Goal: Information Seeking & Learning: Compare options

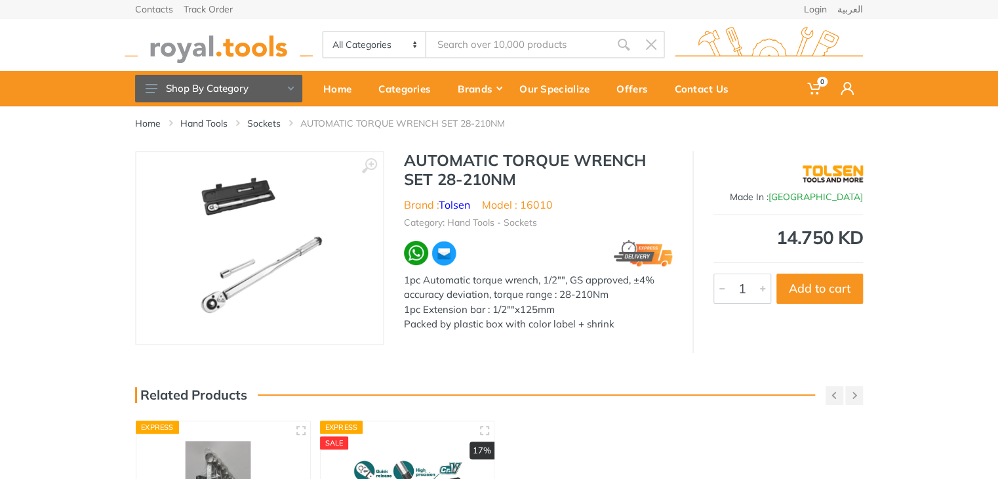
click at [546, 16] on div "Contacts Track Order Login العربية" at bounding box center [499, 9] width 728 height 18
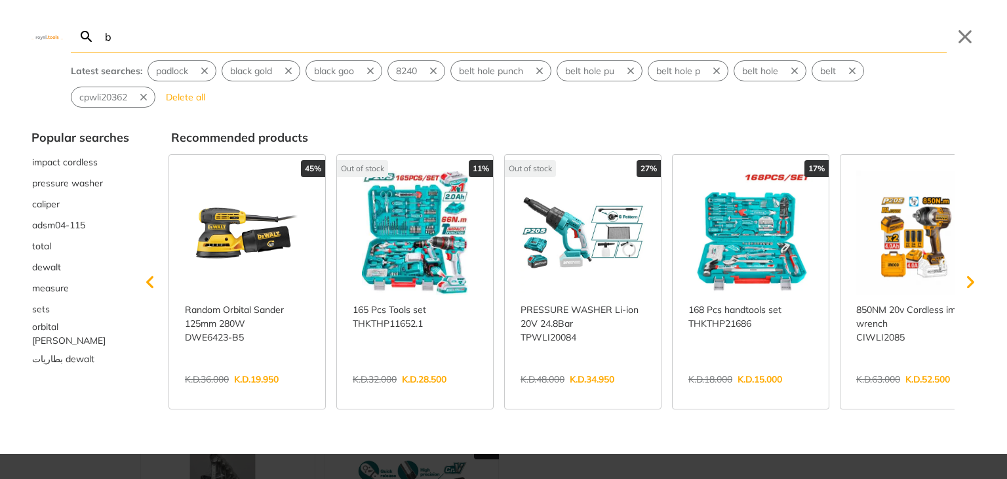
type input "b"
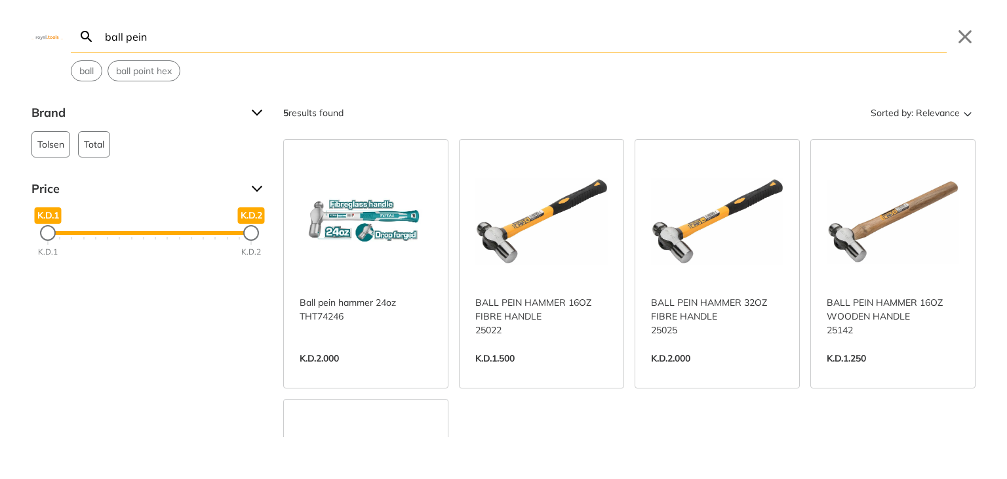
type input "ball pein"
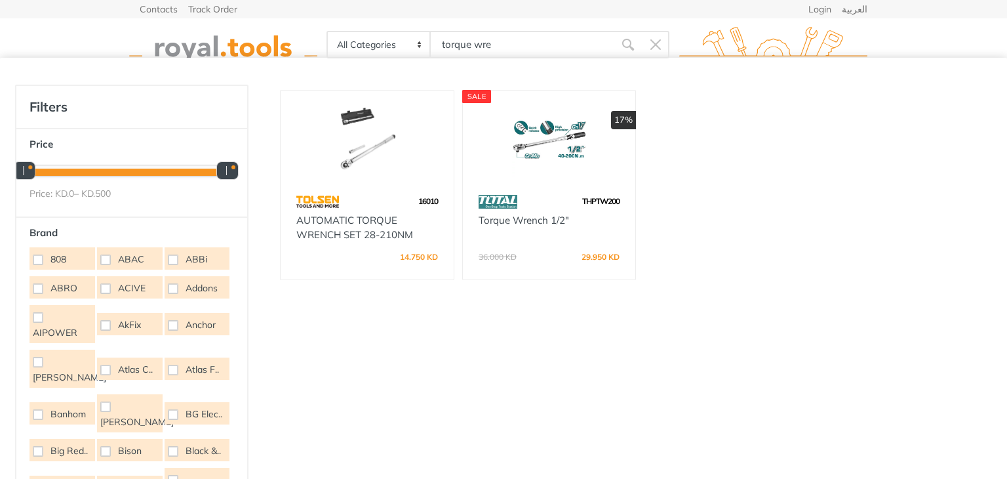
click at [361, 142] on img at bounding box center [367, 139] width 150 height 75
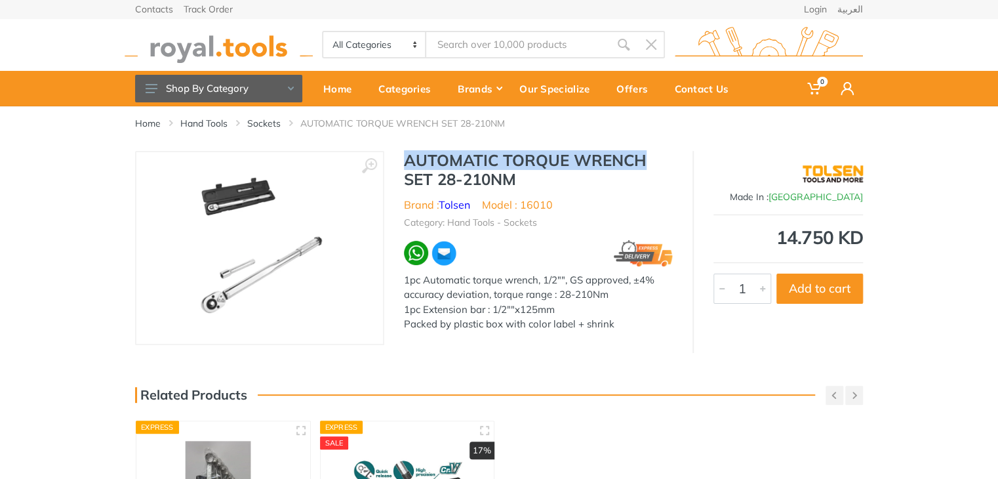
drag, startPoint x: 651, startPoint y: 160, endPoint x: 404, endPoint y: 163, distance: 246.6
click at [404, 163] on h1 "AUTOMATIC TORQUE WRENCH SET 28-210NM" at bounding box center [538, 170] width 269 height 38
copy h1 "AUTOMATIC TORQUE WRENCH"
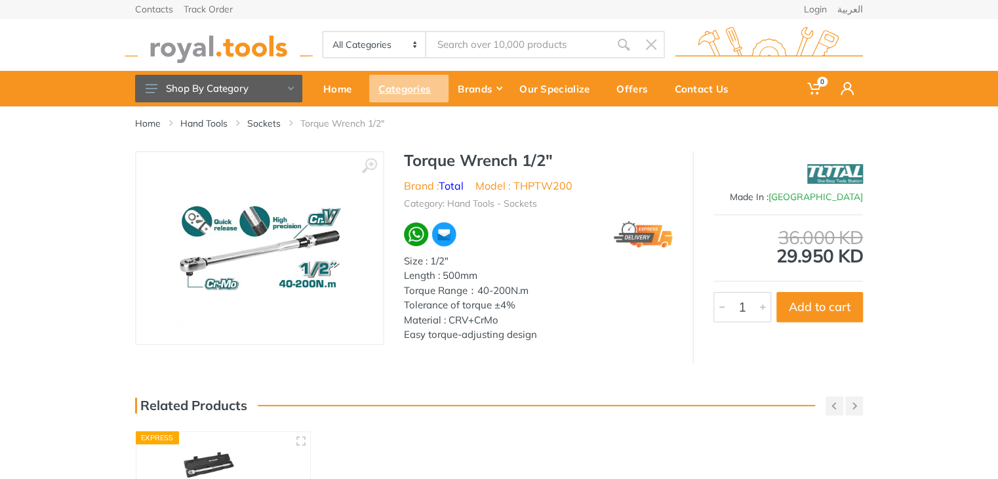
click at [393, 88] on div "Categories" at bounding box center [408, 89] width 79 height 28
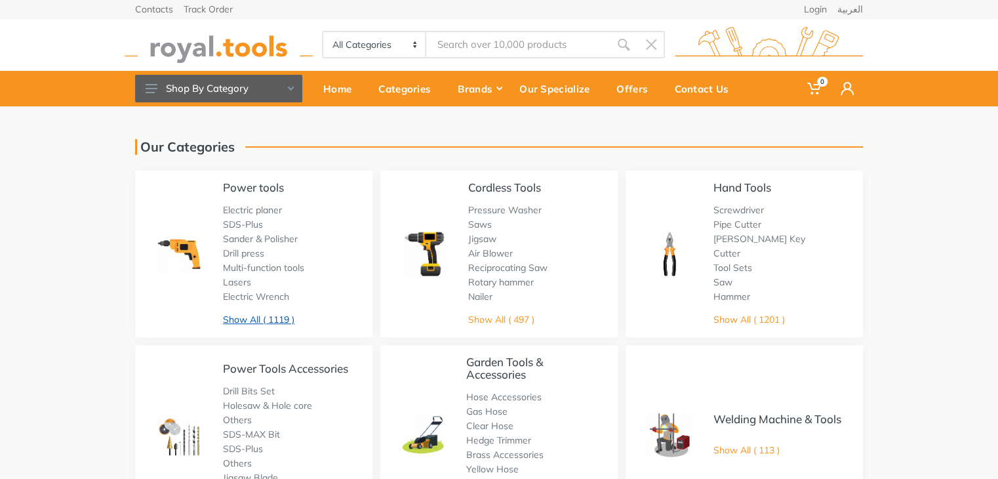
click at [259, 321] on link "Show All ( 1119 )" at bounding box center [258, 319] width 71 height 12
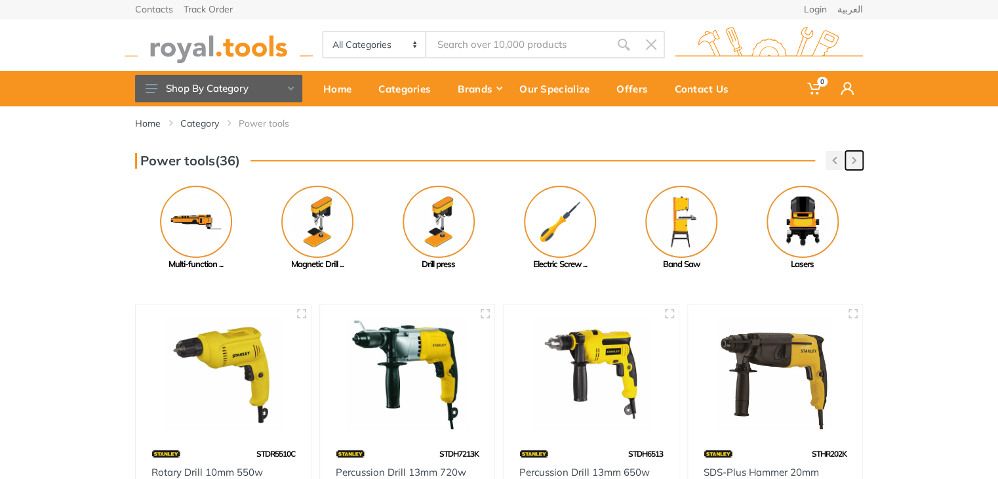
click at [853, 165] on button "button" at bounding box center [854, 160] width 18 height 19
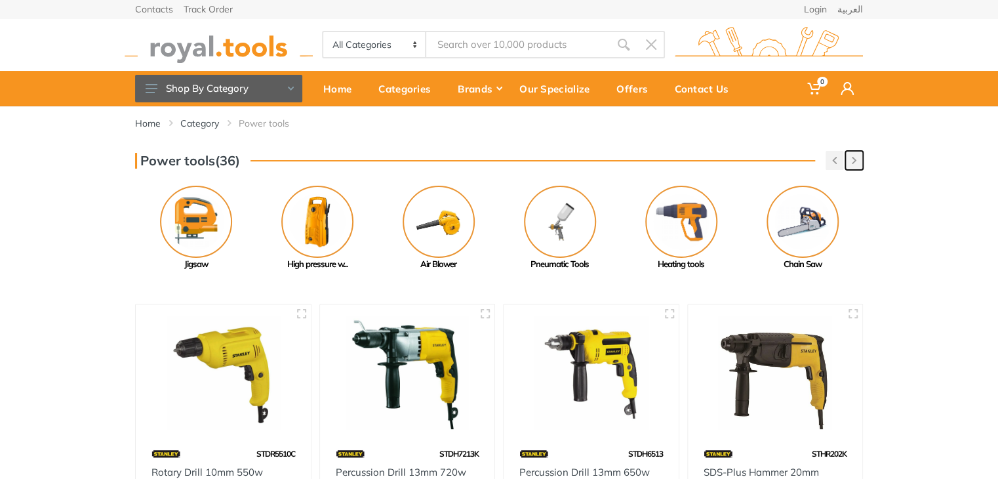
click at [855, 163] on icon "button" at bounding box center [854, 160] width 5 height 7
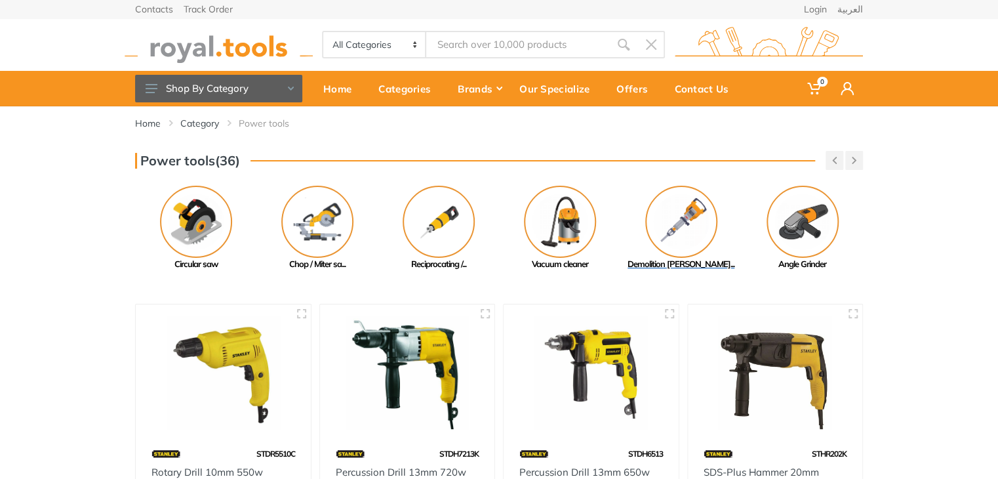
click at [700, 229] on img at bounding box center [681, 222] width 72 height 72
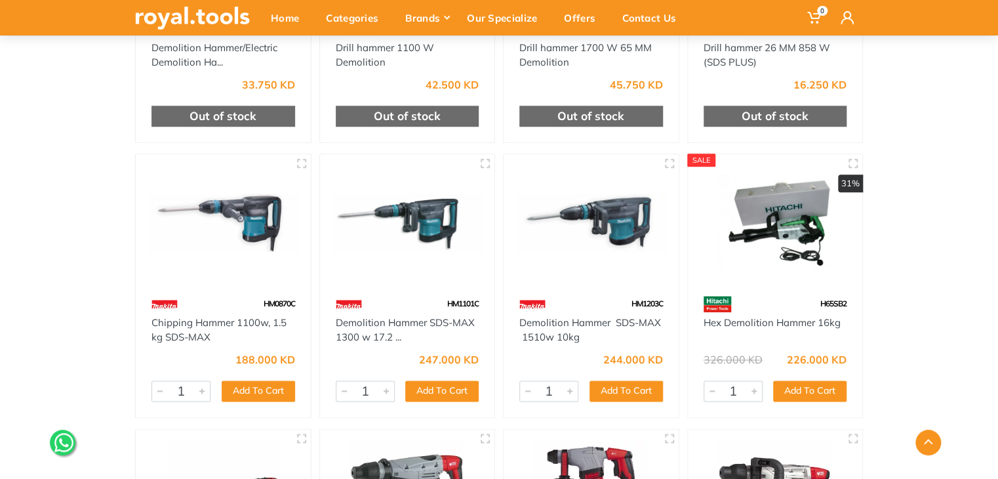
scroll to position [567, 0]
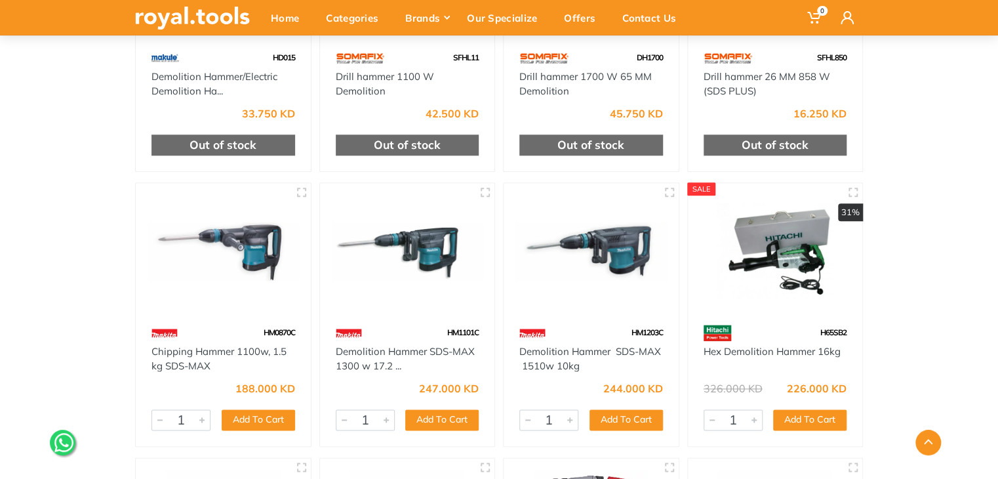
click at [244, 239] on img at bounding box center [223, 251] width 151 height 113
click at [417, 239] on img at bounding box center [407, 251] width 151 height 113
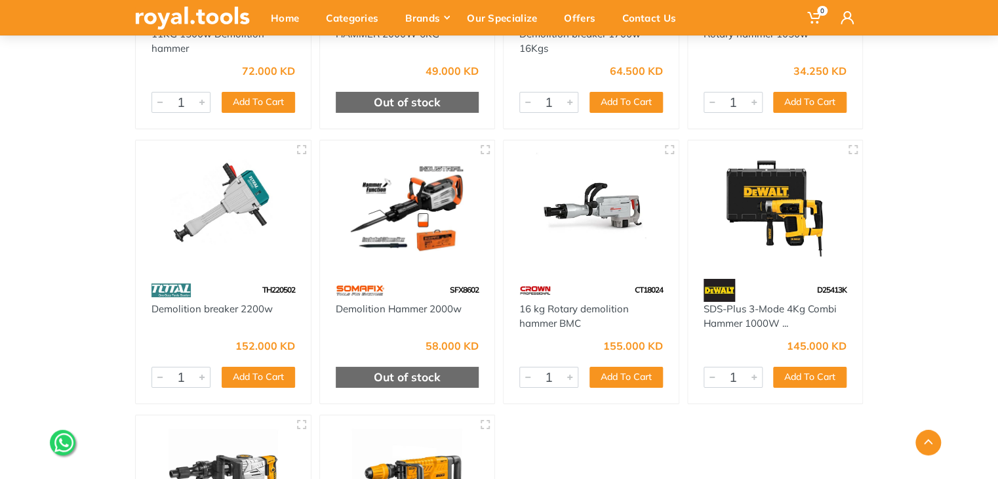
scroll to position [2258, 0]
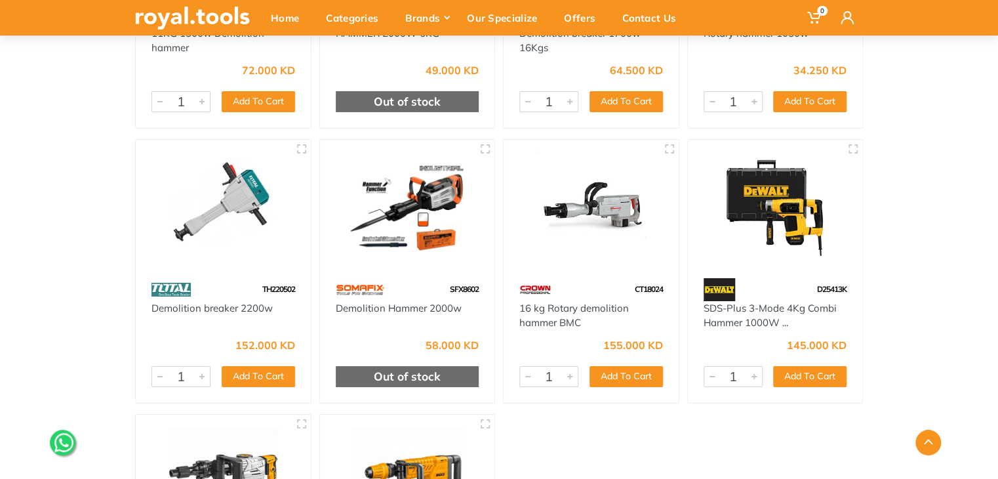
click at [689, 271] on div at bounding box center [775, 209] width 175 height 138
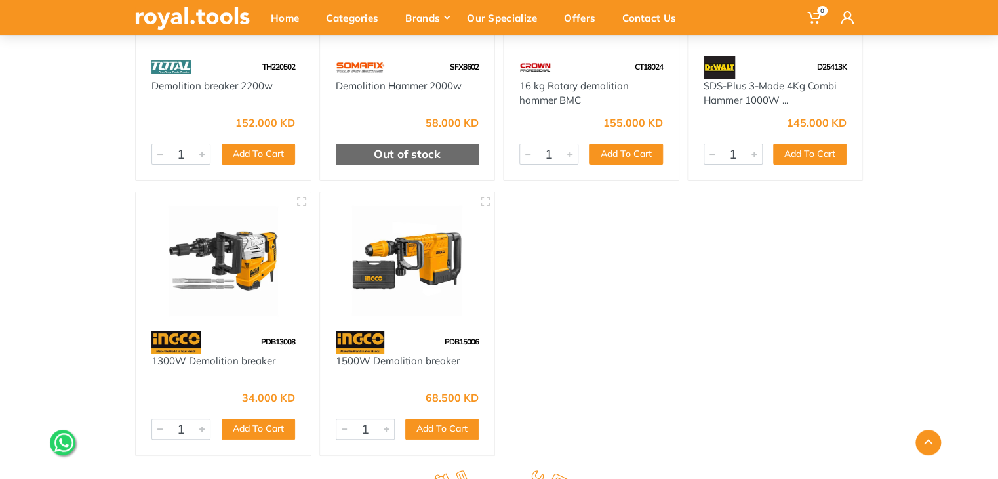
scroll to position [2498, 0]
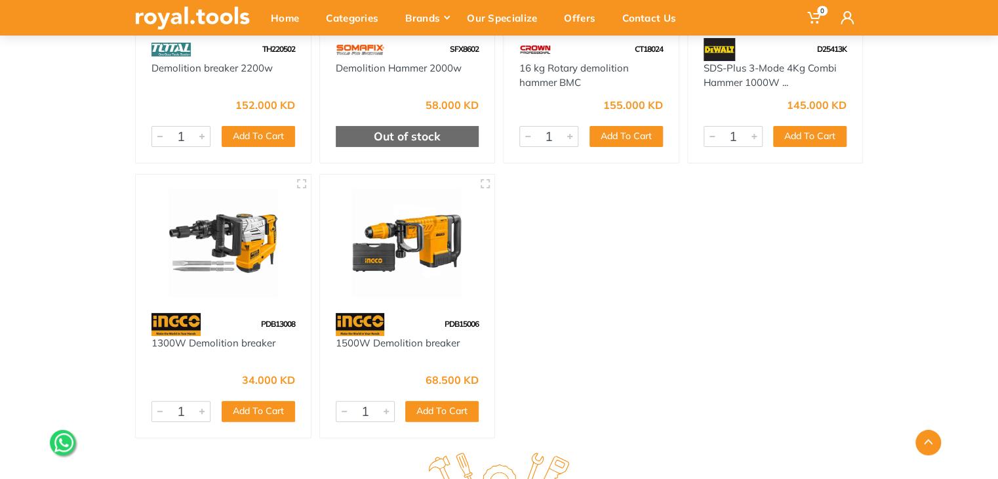
click at [224, 289] on img at bounding box center [223, 242] width 151 height 113
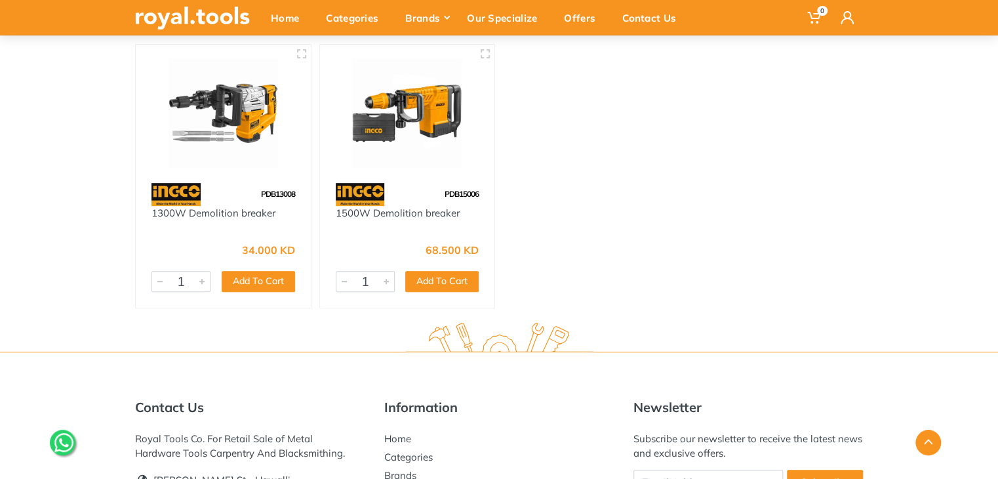
scroll to position [2623, 0]
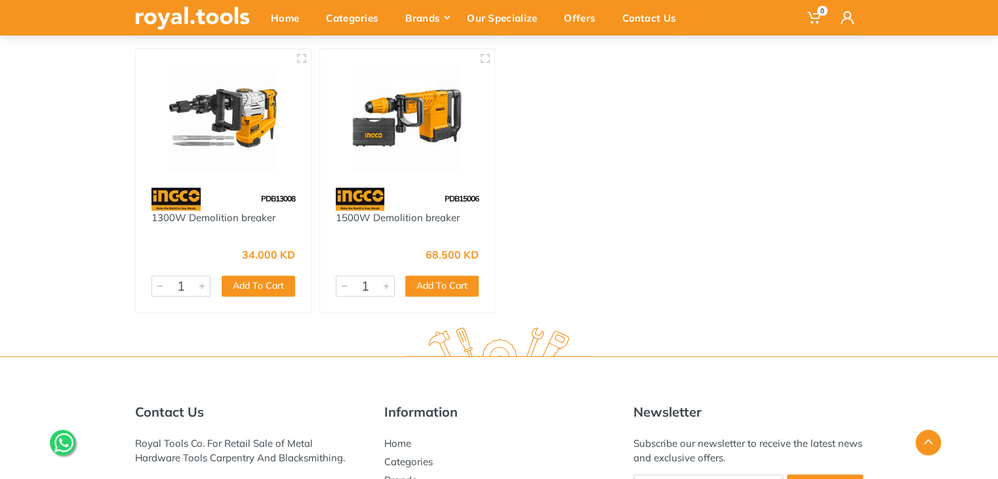
click at [414, 161] on img at bounding box center [407, 117] width 151 height 113
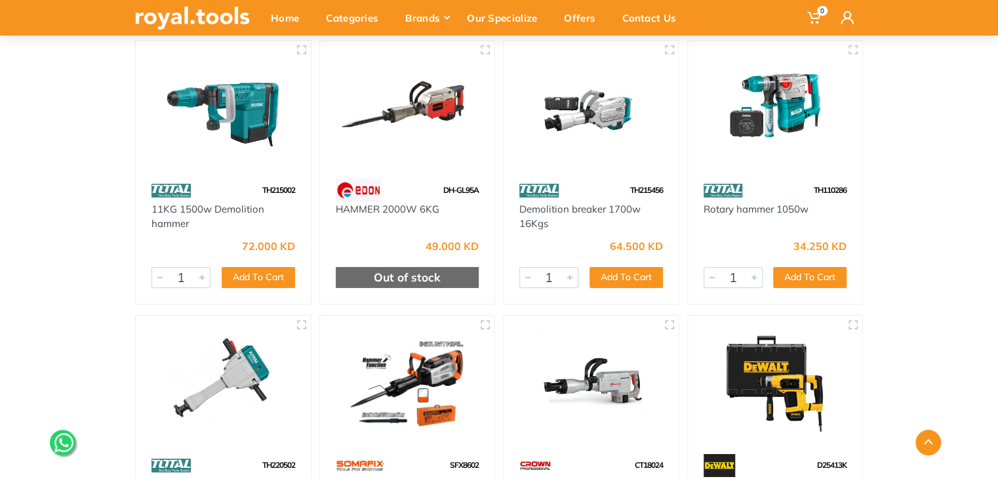
scroll to position [2085, 0]
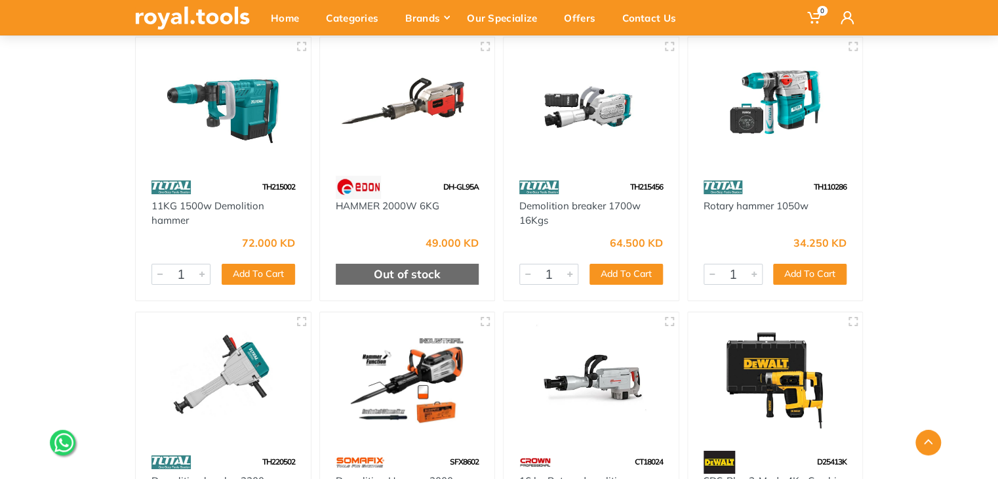
click at [795, 136] on img at bounding box center [775, 105] width 151 height 113
click at [609, 321] on div at bounding box center [591, 381] width 175 height 138
click at [612, 358] on img at bounding box center [590, 380] width 151 height 113
click at [602, 411] on img at bounding box center [590, 380] width 151 height 113
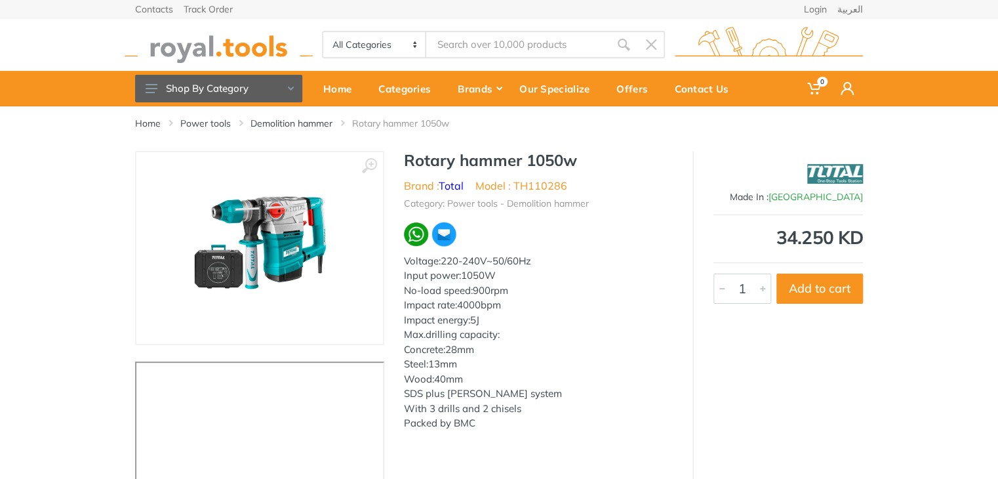
scroll to position [3, 0]
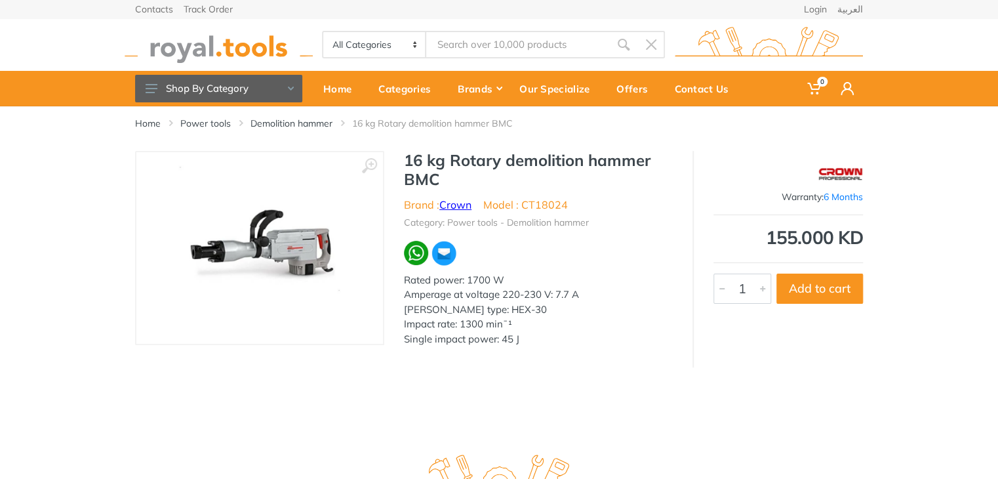
click at [454, 204] on link "Crown" at bounding box center [455, 204] width 32 height 13
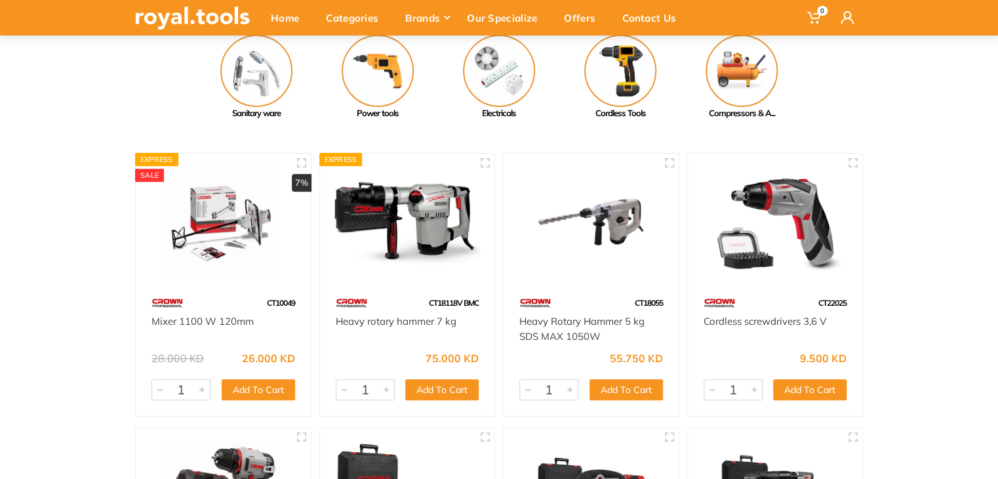
scroll to position [159, 0]
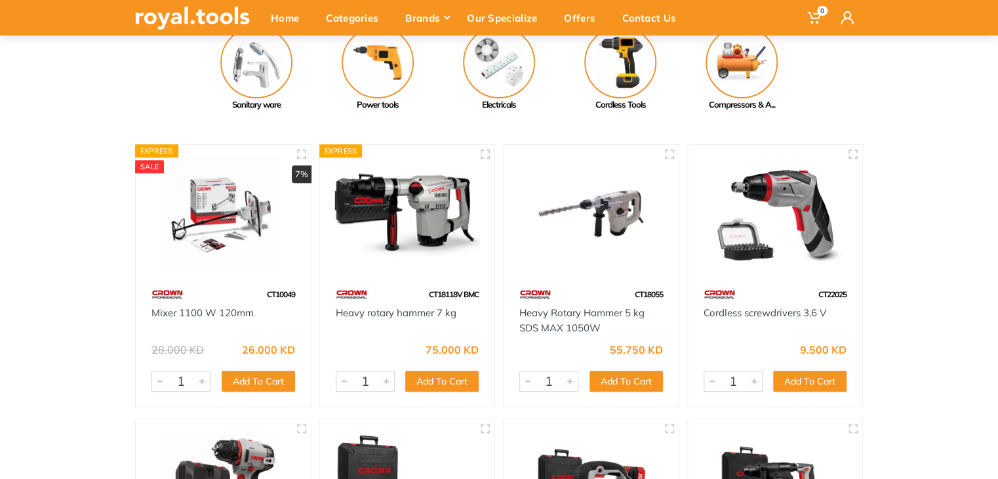
click at [416, 245] on img at bounding box center [407, 213] width 151 height 113
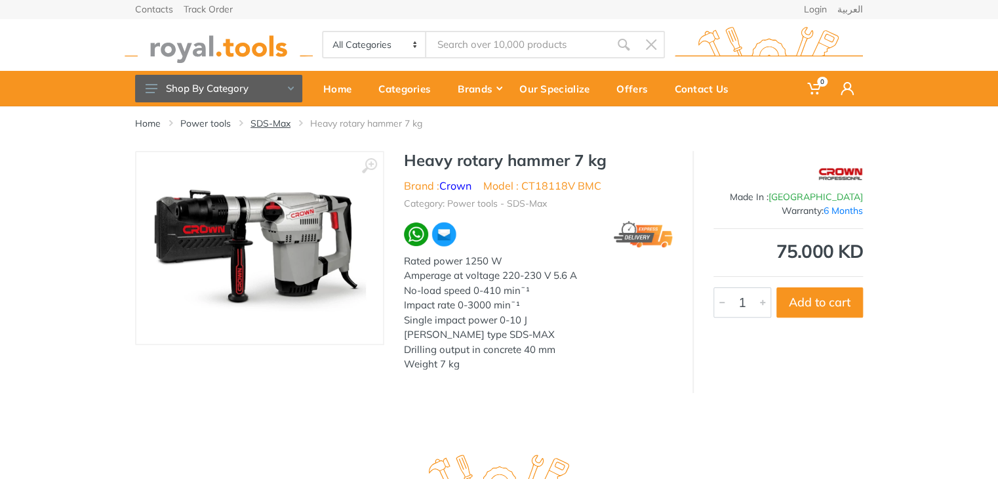
click at [258, 125] on link "SDS-Max" at bounding box center [270, 123] width 40 height 13
